Goal: Register for event/course

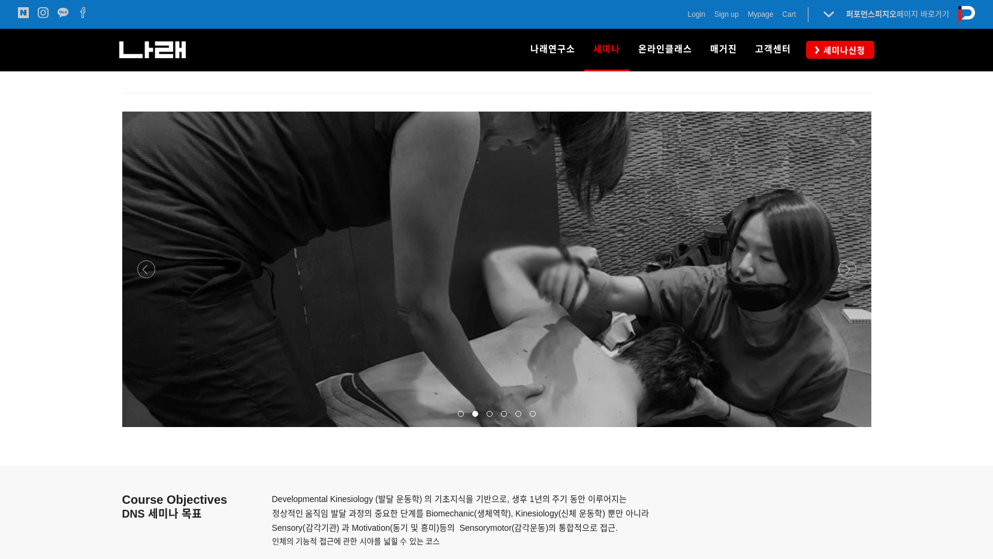
scroll to position [1499, 0]
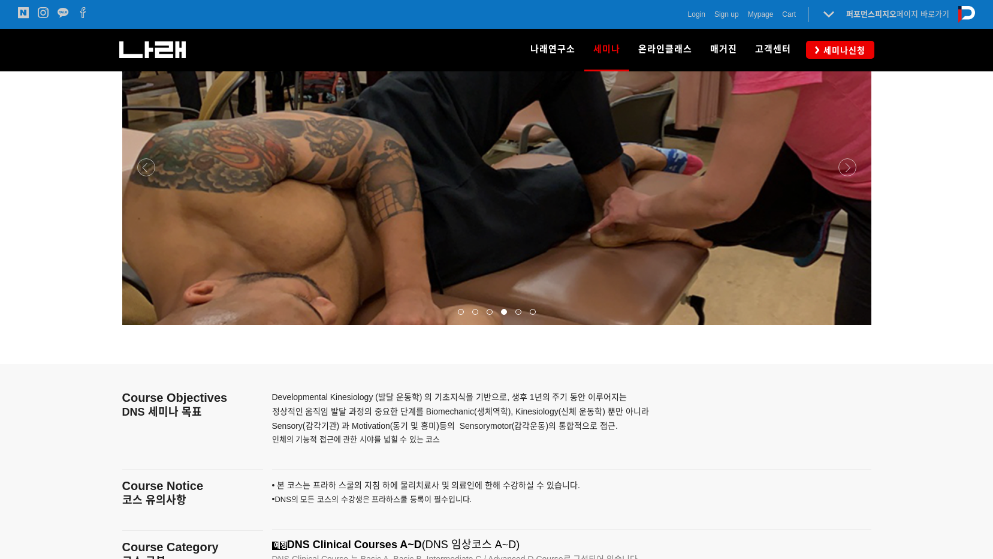
click at [712, 431] on p "Developmental Kinesiology (발달 운동학) 의 기초지식을 기반으로, 생후 1년의 주기 동안 이루어지는 정상적인 움직임 발달…" at bounding box center [556, 411] width 569 height 43
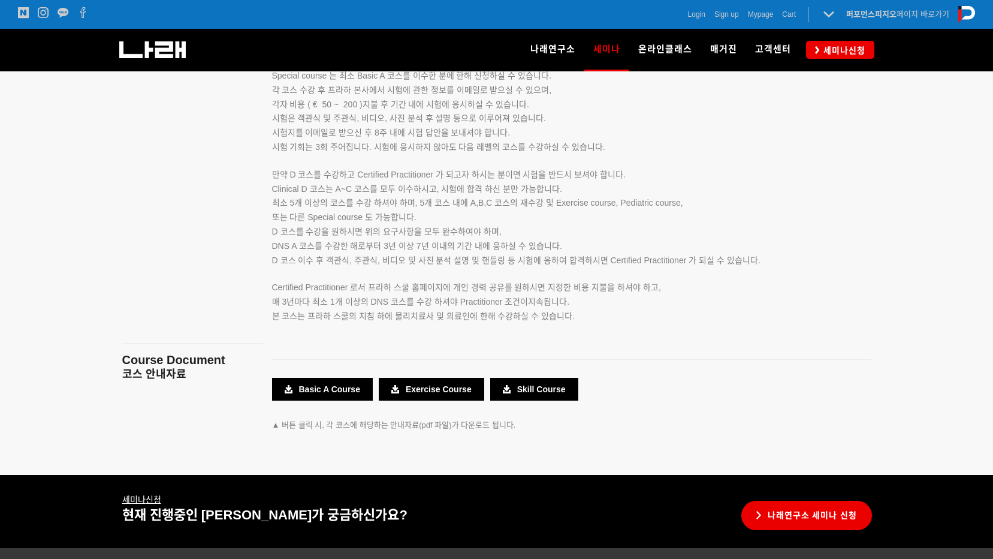
scroll to position [2098, 0]
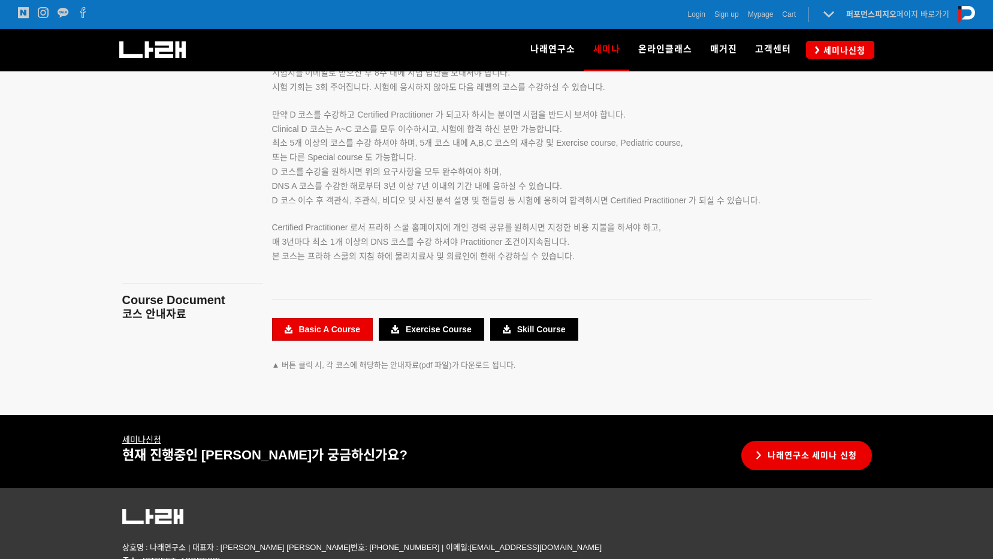
click at [329, 328] on link "Basic A Course" at bounding box center [322, 329] width 101 height 23
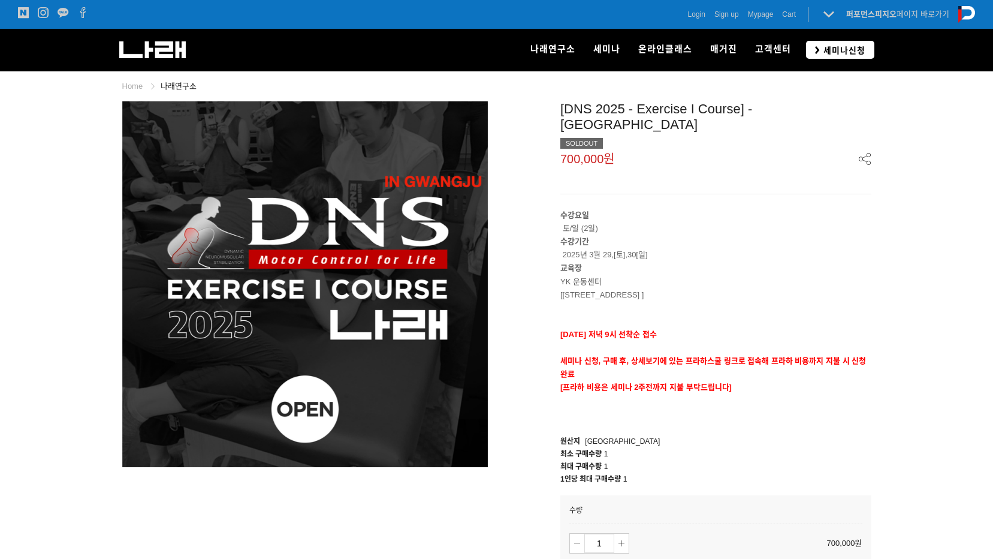
click at [833, 52] on span "세미나신청" at bounding box center [843, 50] width 46 height 12
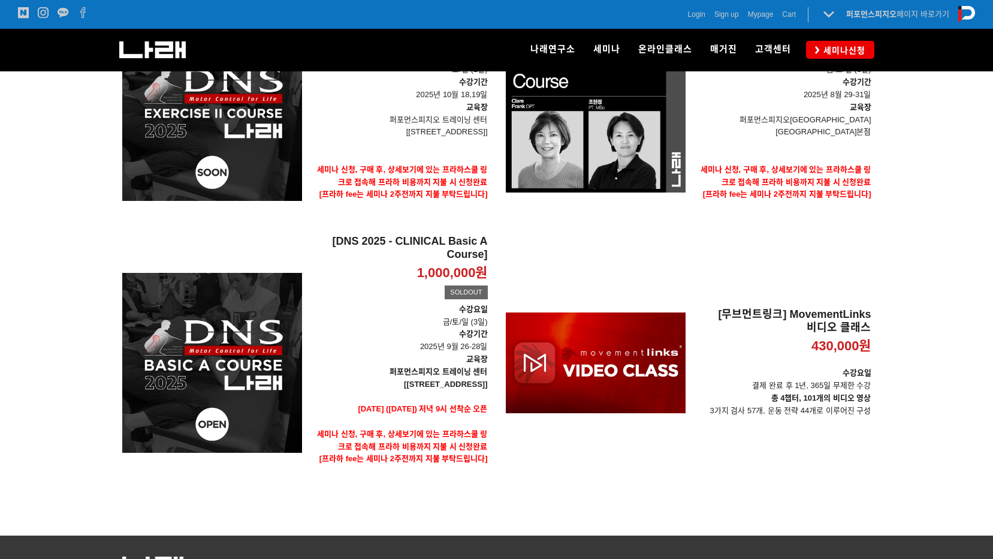
scroll to position [300, 0]
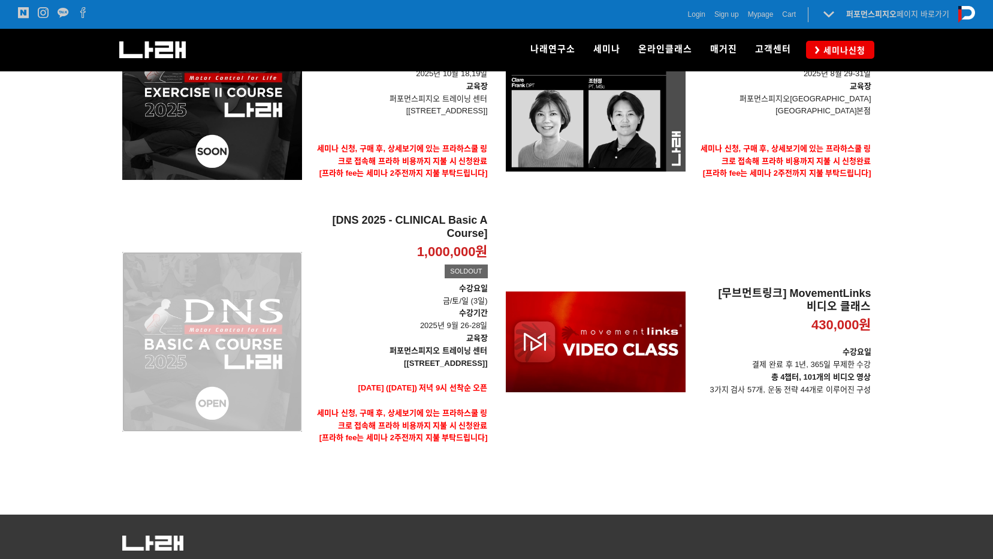
click at [297, 350] on div "[DNS 2025 - CLINICAL Basic A Course] 1,000,000원 TIME SALE SOLDOUT" at bounding box center [212, 341] width 180 height 255
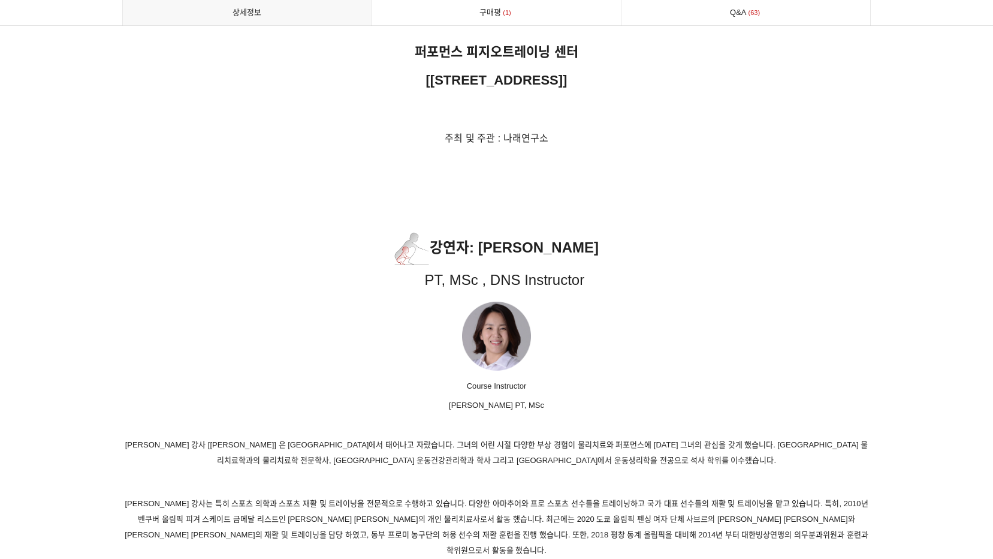
scroll to position [5515, 0]
click at [257, 313] on p at bounding box center [496, 335] width 749 height 75
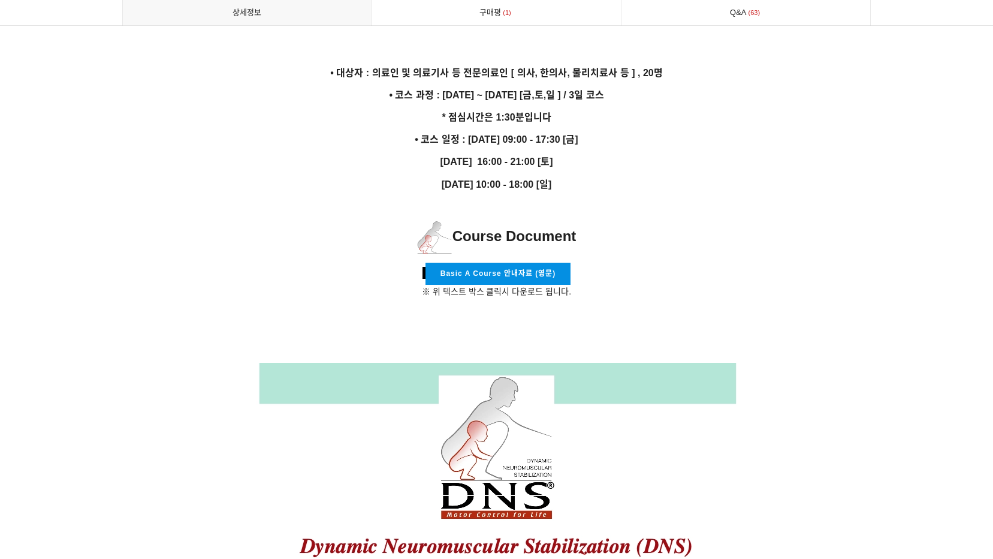
scroll to position [1962, 0]
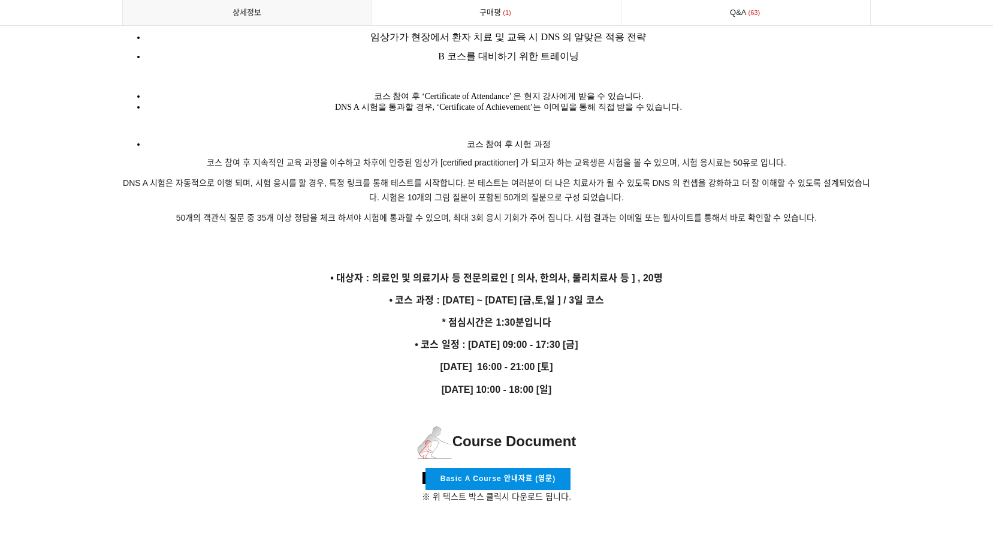
click at [502, 474] on span "Basic A Course 안내자료 (영문)" at bounding box center [498, 478] width 115 height 8
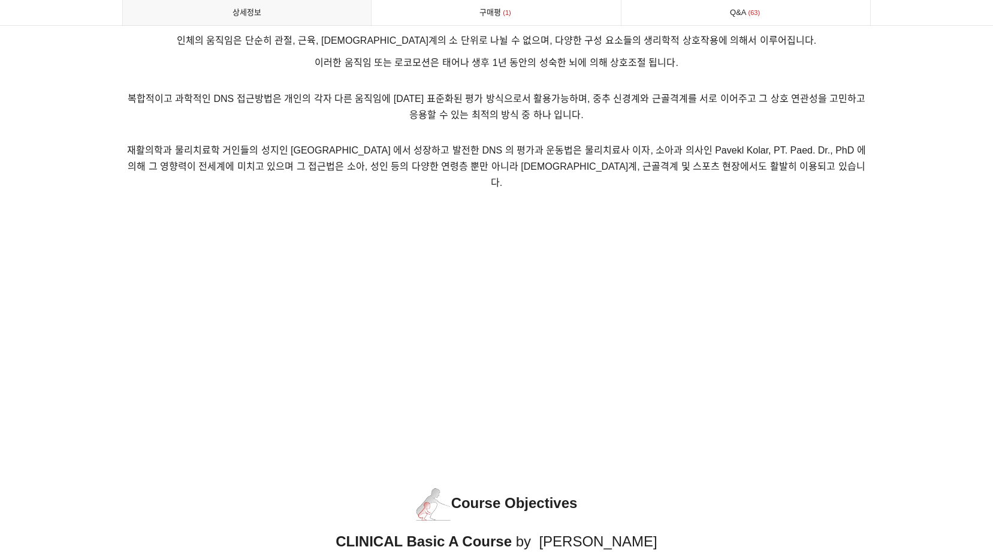
scroll to position [0, 0]
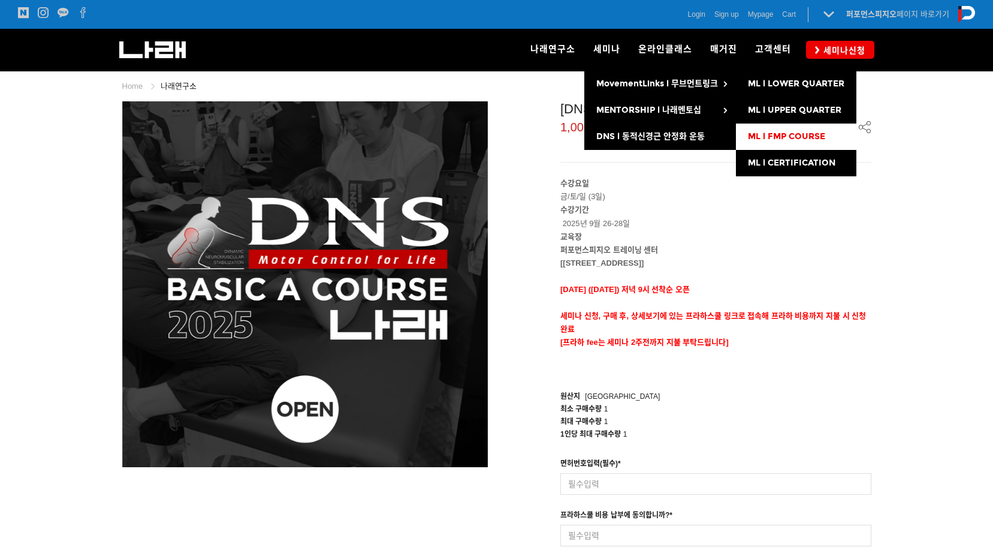
click at [792, 142] on link "ML l FMP COURSE" at bounding box center [796, 136] width 120 height 26
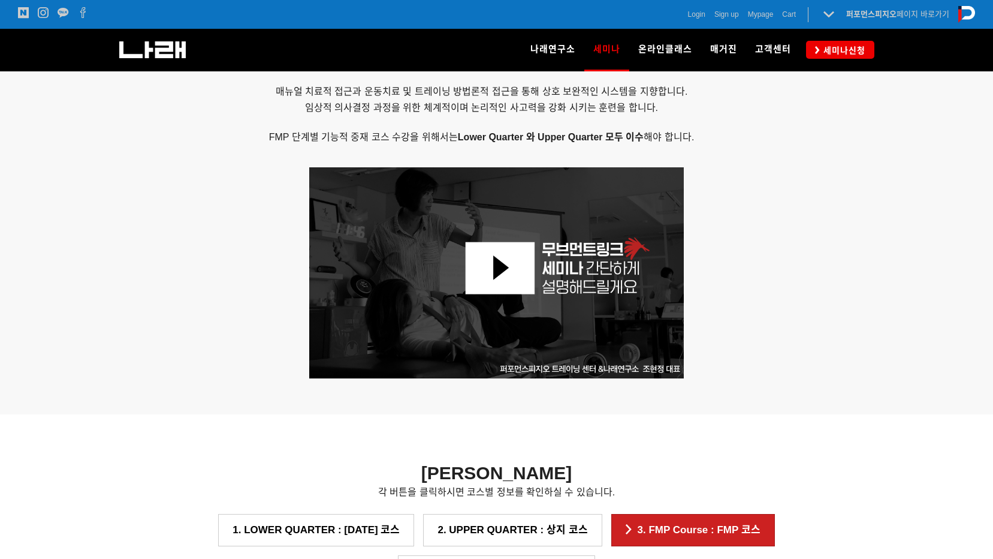
scroll to position [839, 0]
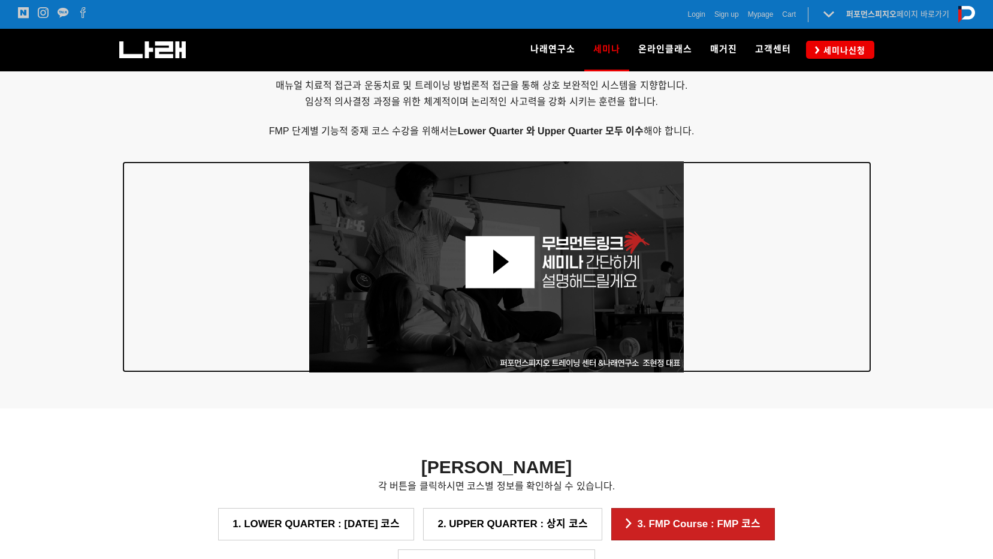
click at [506, 278] on img at bounding box center [496, 266] width 375 height 211
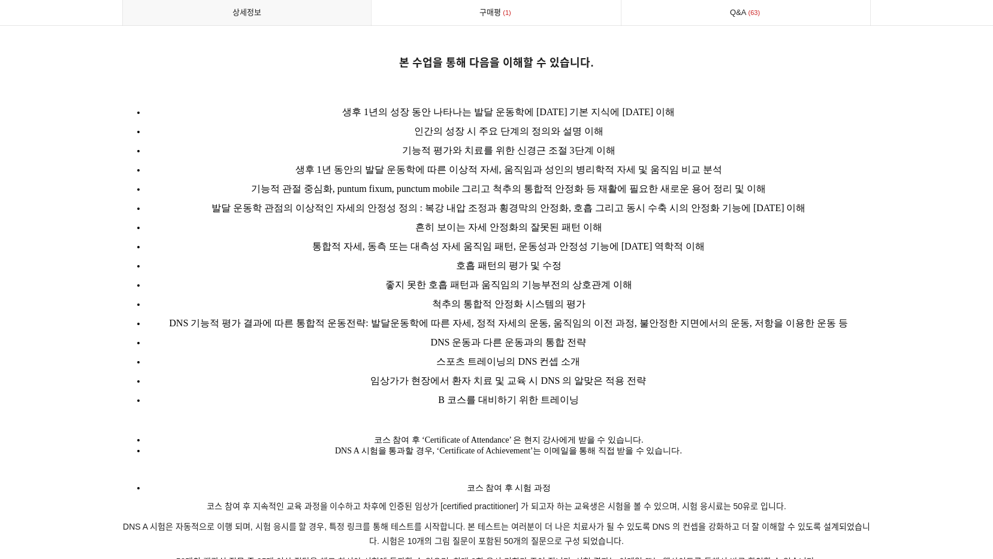
scroll to position [1738, 0]
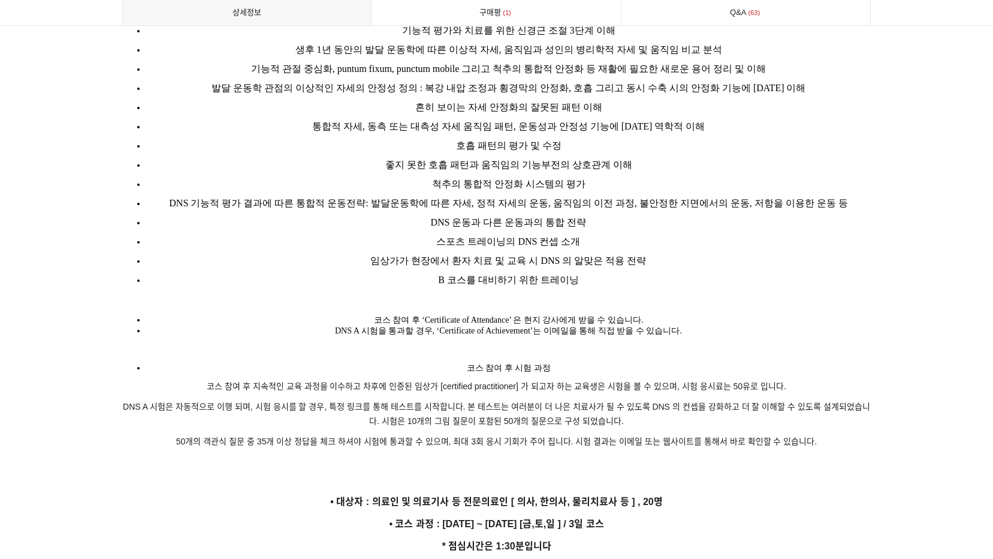
click at [617, 136] on li "호흡 패턴의 평가 및 수정" at bounding box center [508, 145] width 725 height 19
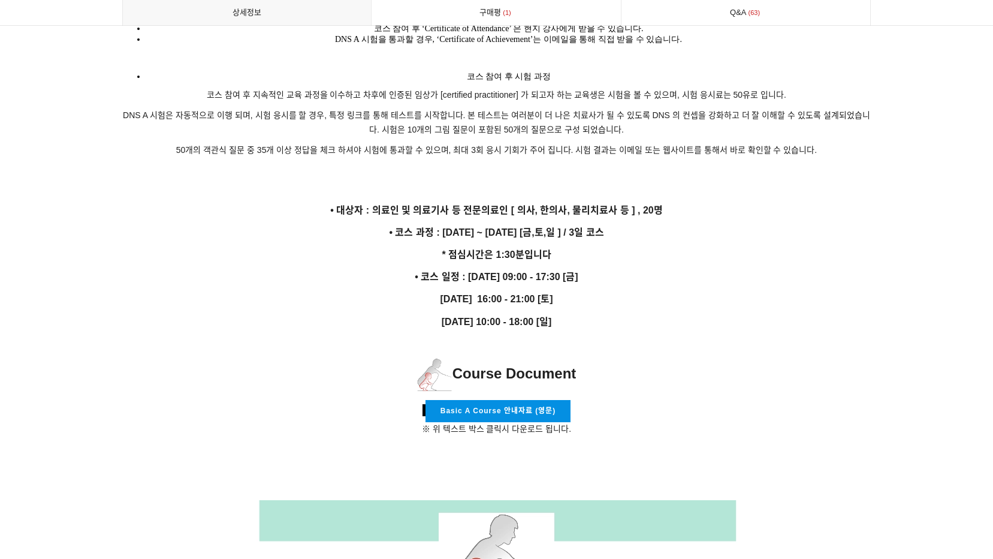
scroll to position [2158, 0]
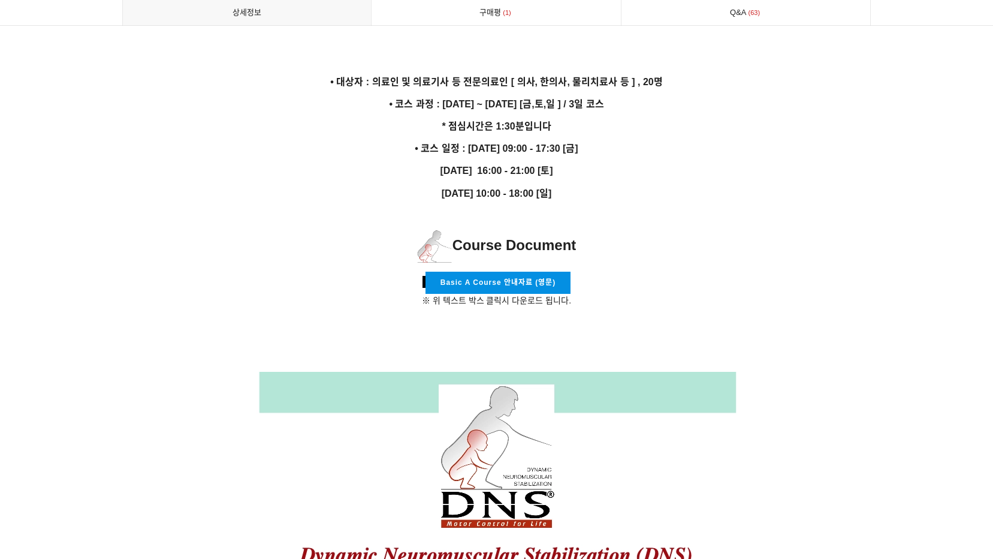
click at [517, 278] on span "Basic A Course 안내자료 (영문)" at bounding box center [498, 282] width 115 height 8
